Goal: Transaction & Acquisition: Purchase product/service

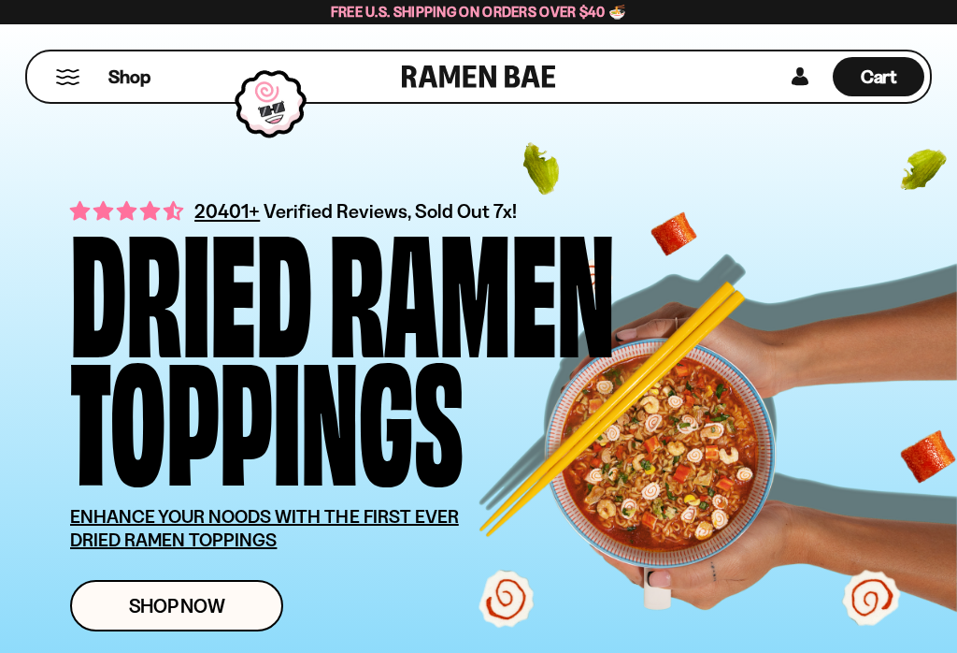
click at [177, 600] on span "Shop Now" at bounding box center [177, 606] width 96 height 20
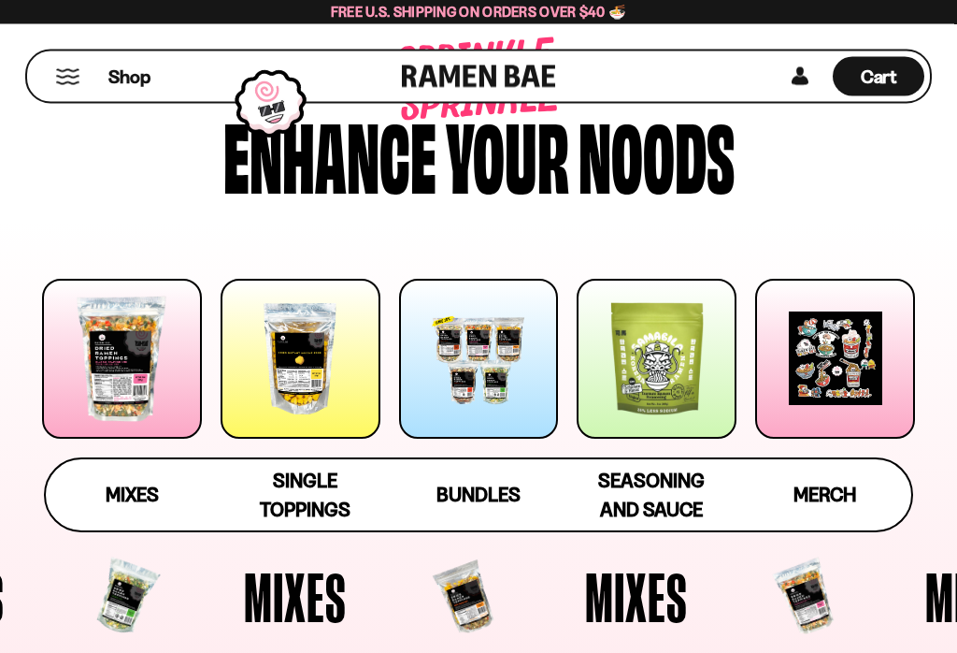
scroll to position [102, 0]
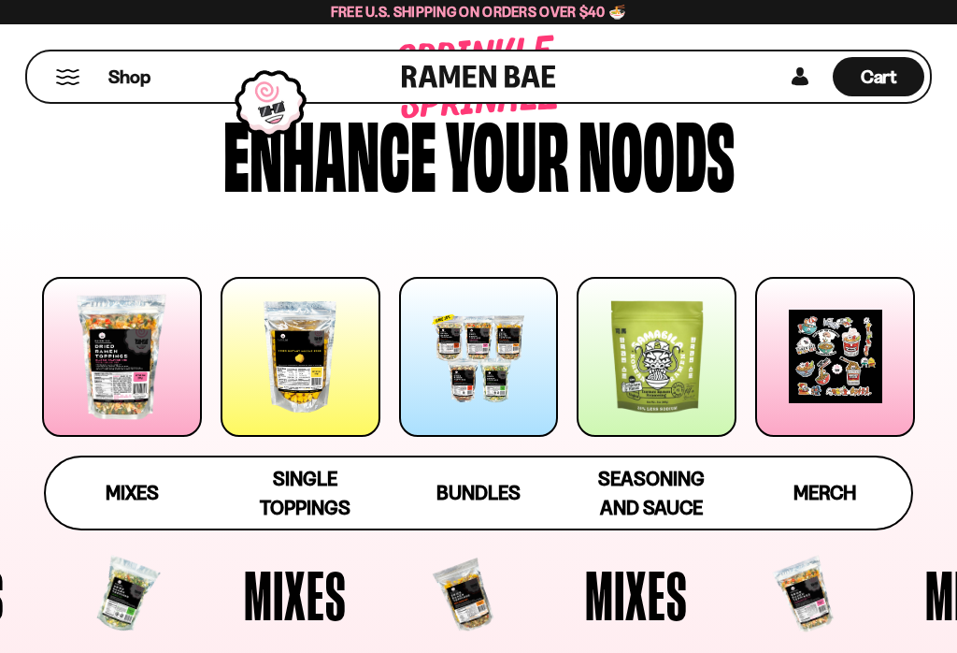
click at [482, 493] on span "Bundles" at bounding box center [479, 492] width 84 height 23
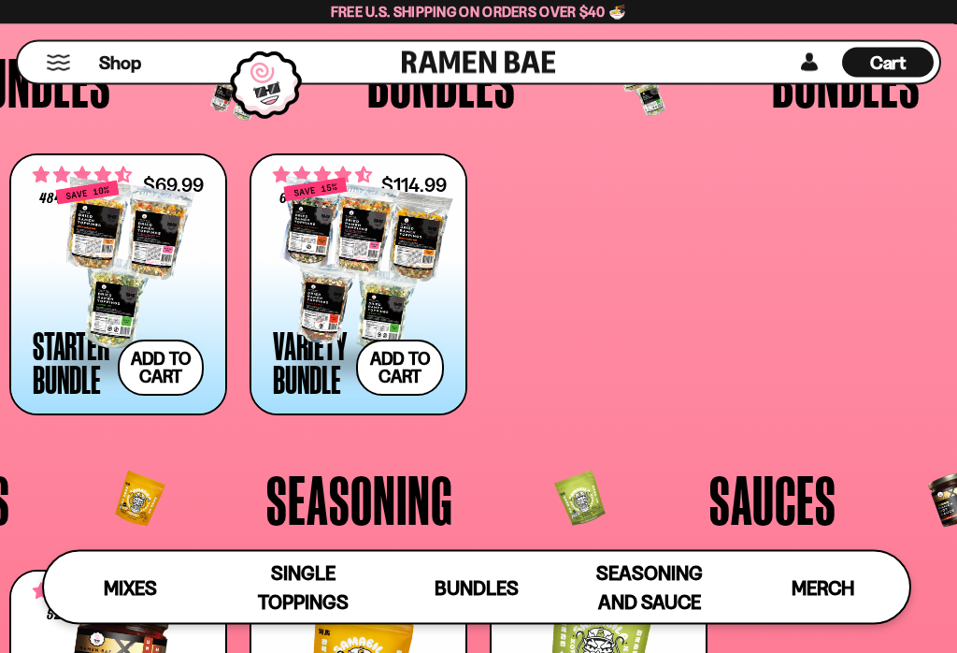
scroll to position [2847, 0]
click at [140, 583] on span "Mixes" at bounding box center [130, 587] width 53 height 23
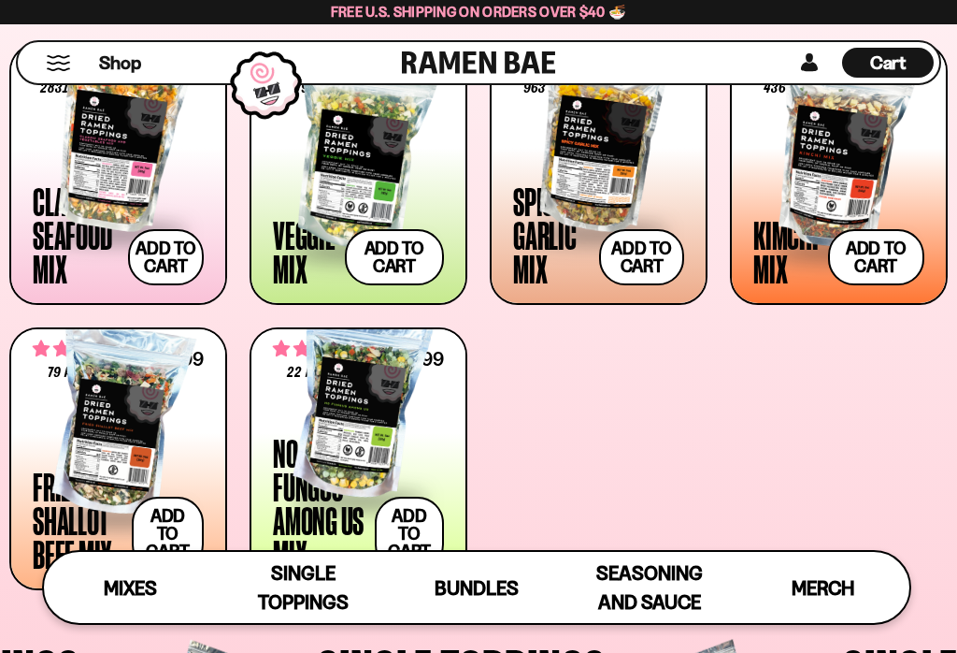
scroll to position [700, 0]
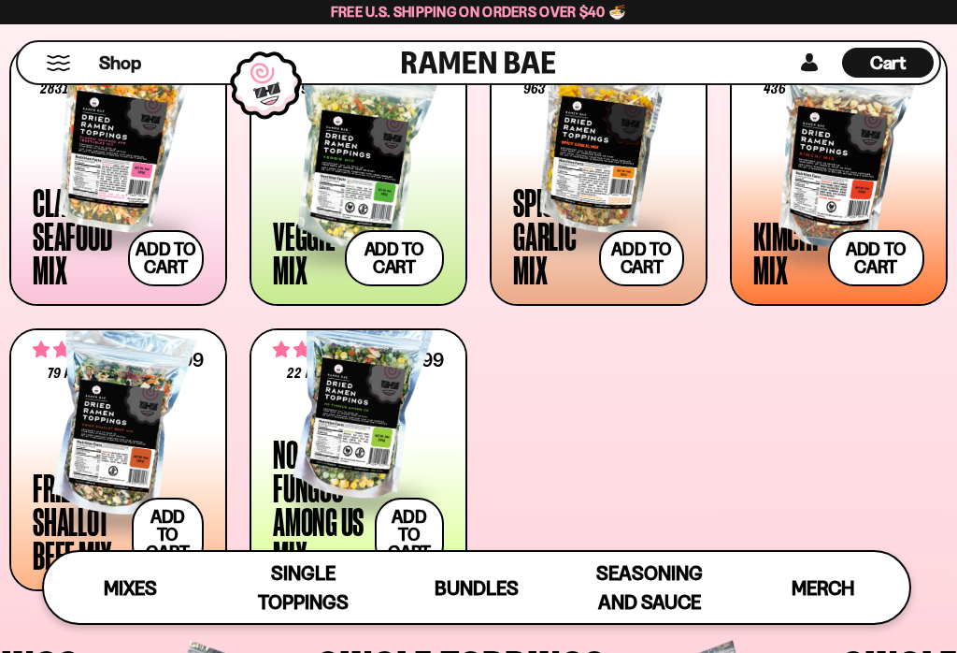
click at [138, 417] on div at bounding box center [118, 421] width 171 height 187
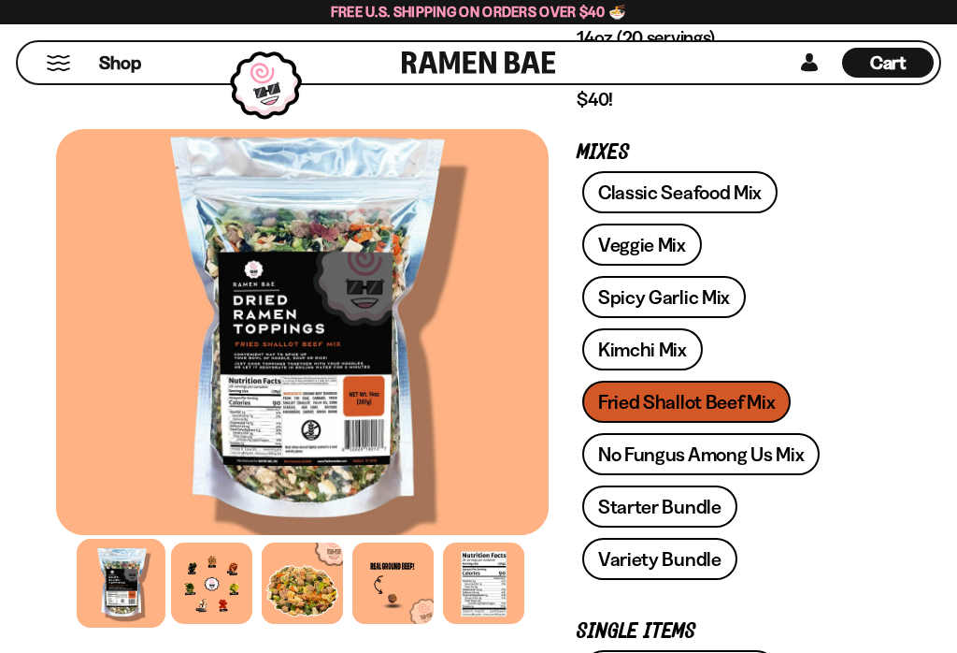
scroll to position [352, 0]
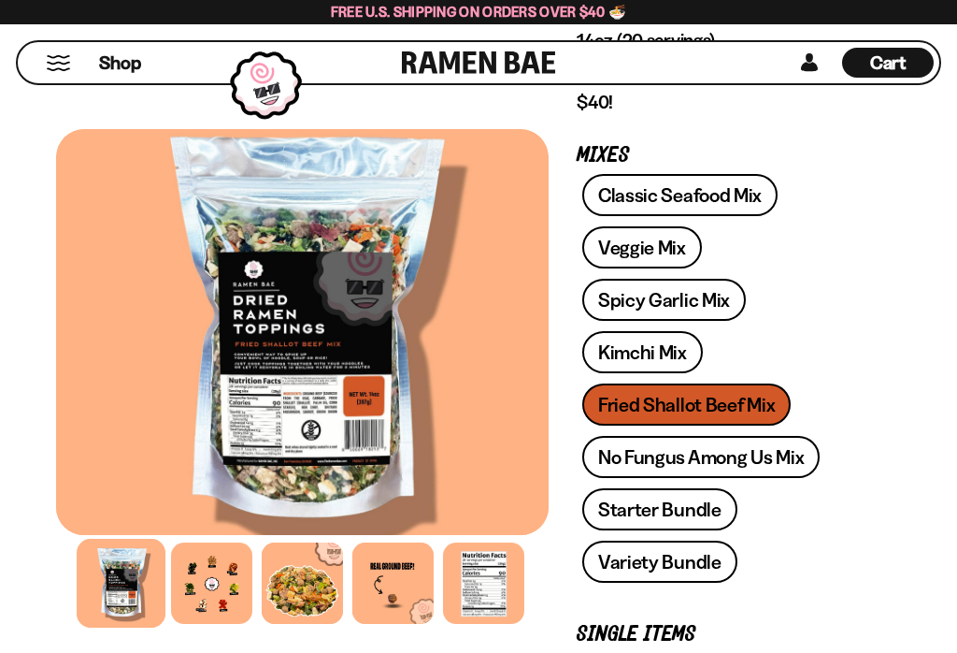
click at [653, 192] on link "Classic Seafood Mix" at bounding box center [680, 195] width 195 height 42
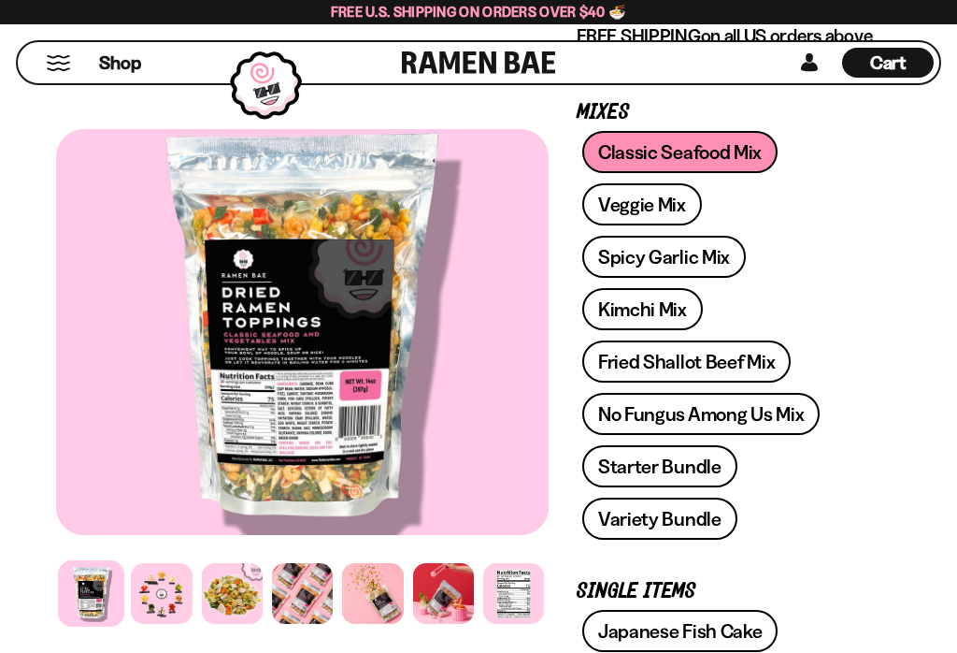
scroll to position [394, 0]
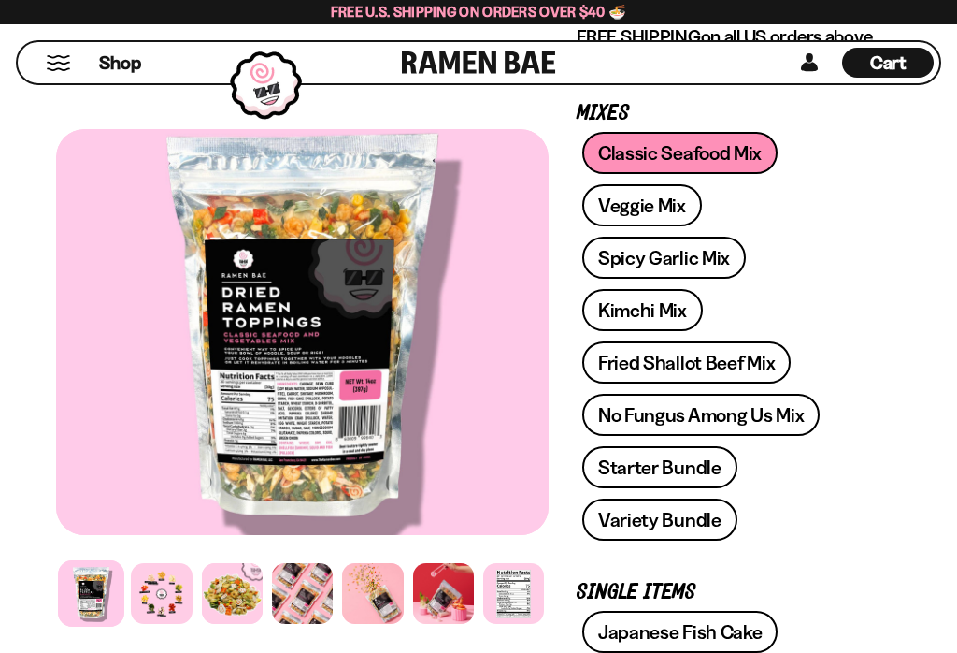
click at [646, 208] on link "Veggie Mix" at bounding box center [643, 205] width 120 height 42
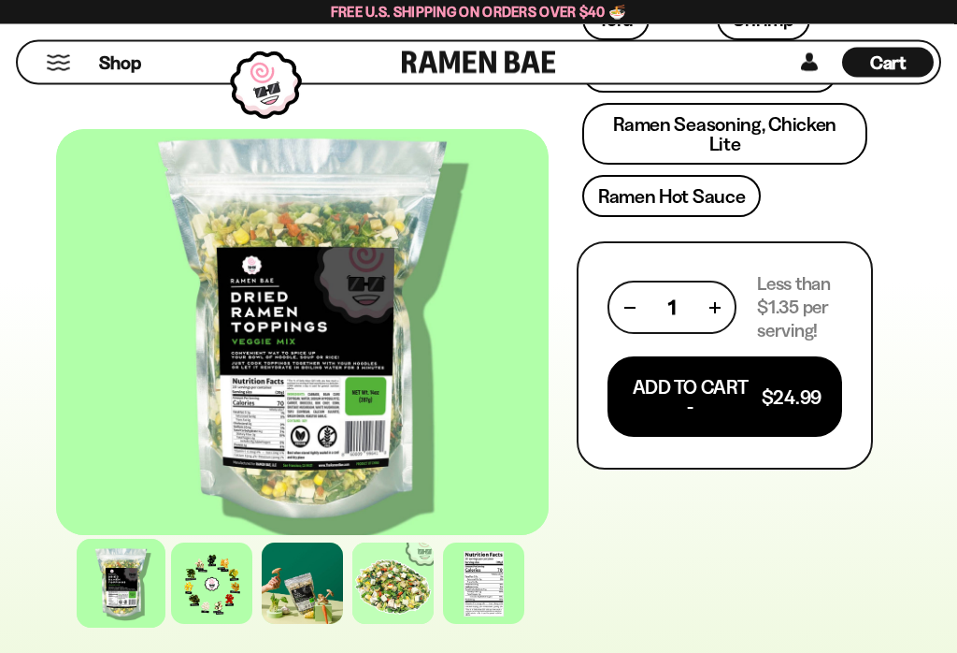
scroll to position [1101, 0]
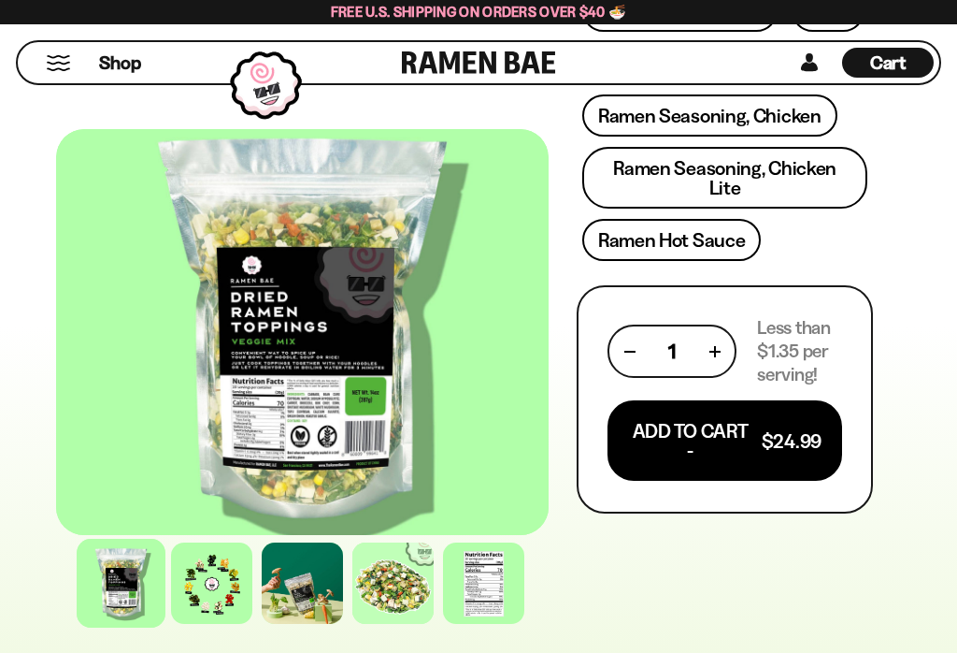
click at [690, 412] on button "Add To Cart - $24.99" at bounding box center [725, 440] width 235 height 80
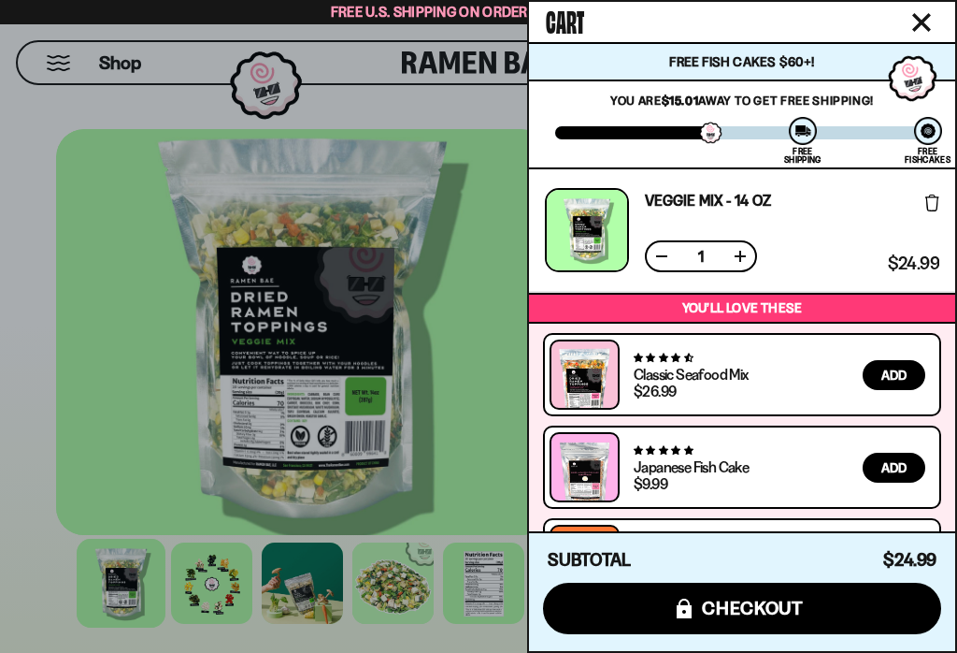
click at [911, 376] on button "Add" at bounding box center [894, 375] width 63 height 30
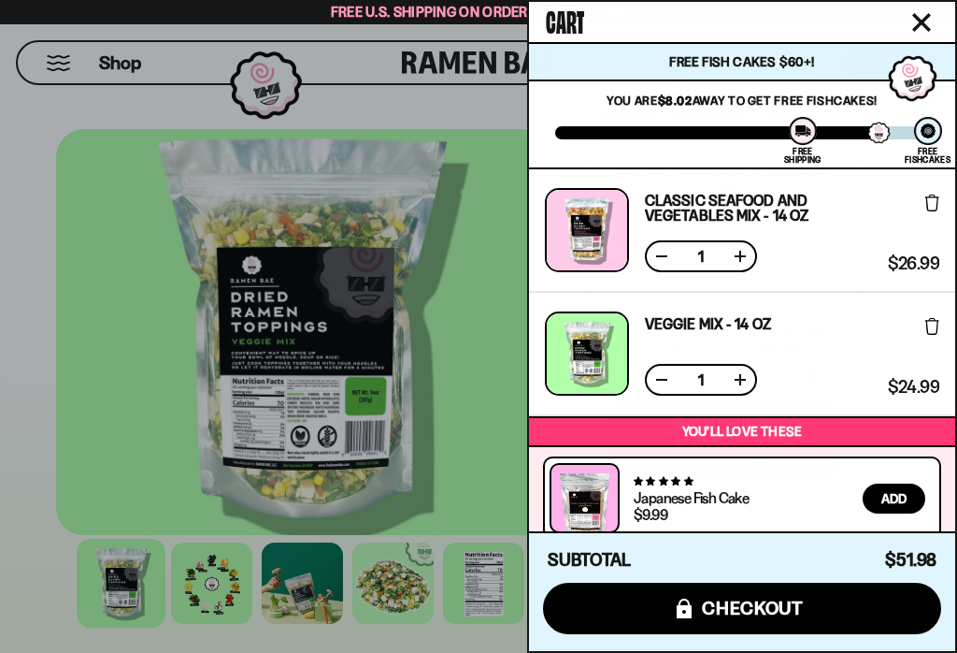
scroll to position [0, 0]
click at [776, 618] on span "checkout" at bounding box center [753, 607] width 102 height 21
